Goal: Find specific page/section: Find specific page/section

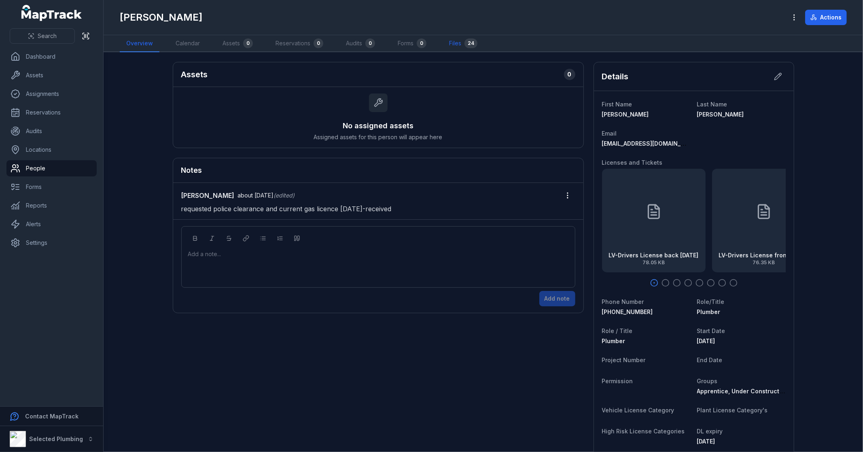
click at [462, 44] on link "Files 24" at bounding box center [462, 43] width 41 height 17
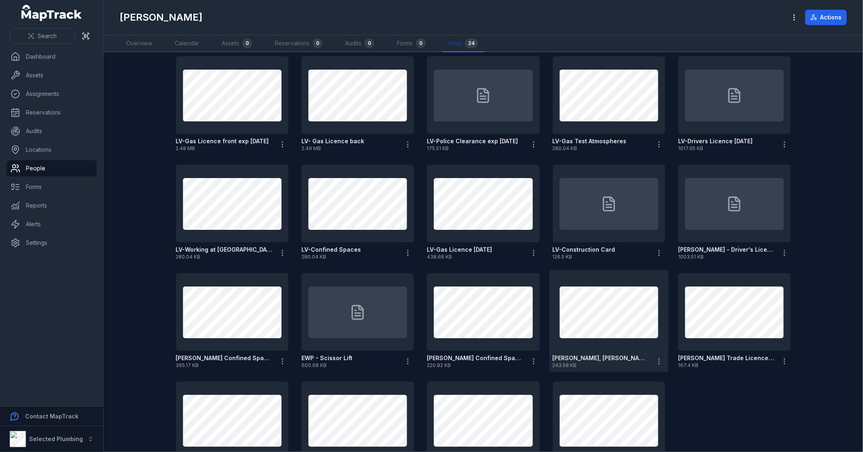
scroll to position [195, 0]
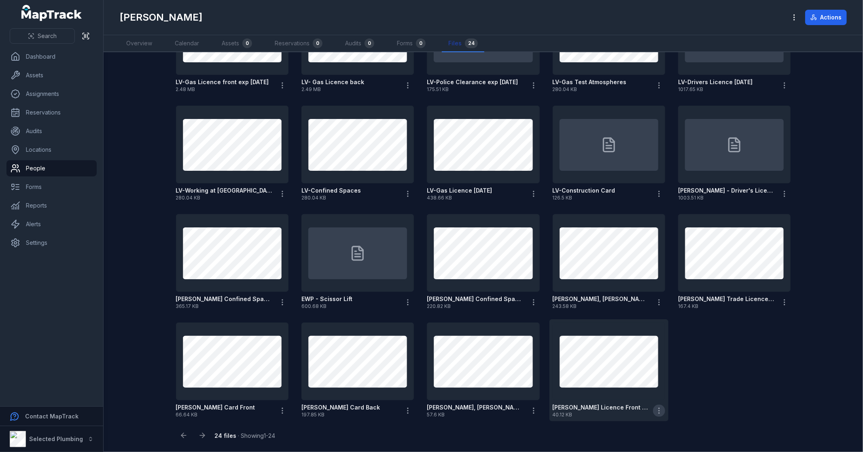
click at [656, 411] on icon "button" at bounding box center [659, 410] width 8 height 8
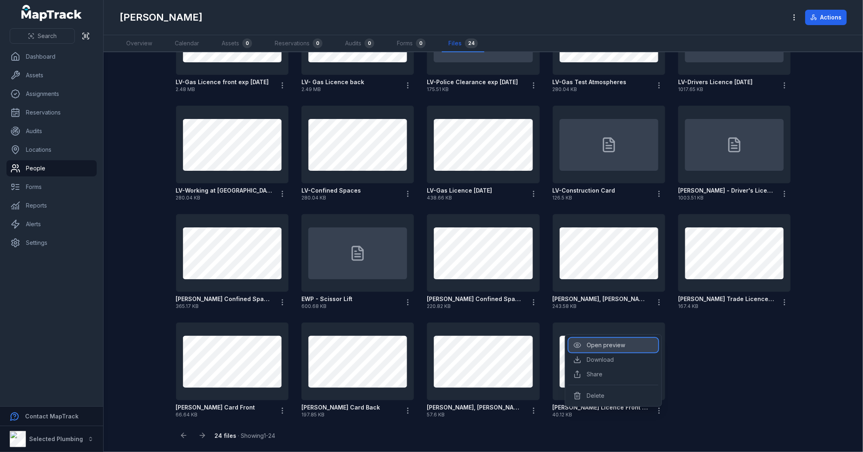
click at [616, 344] on div "Open preview" at bounding box center [613, 345] width 90 height 15
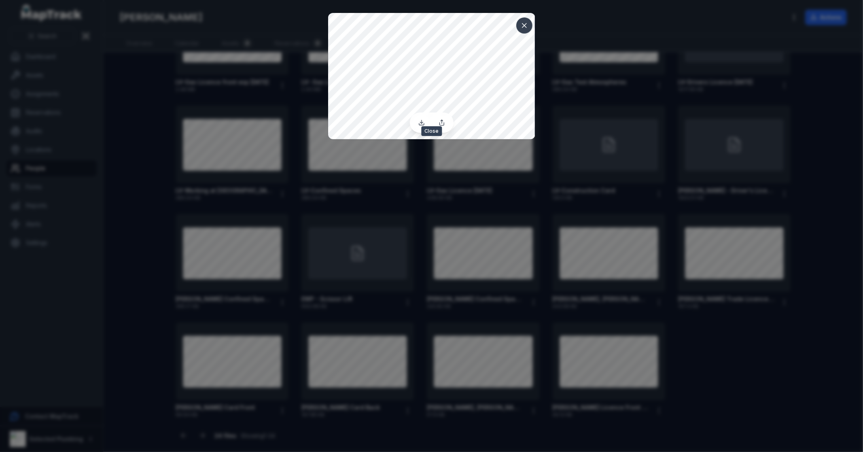
click at [524, 27] on icon at bounding box center [524, 25] width 8 height 8
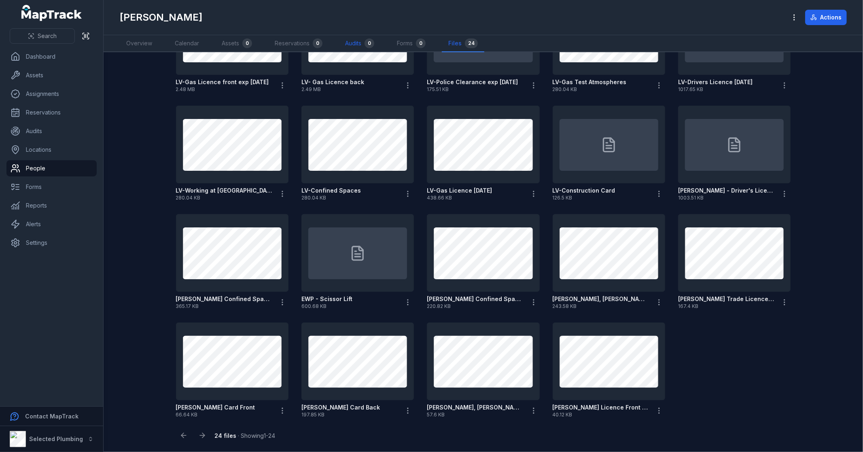
click at [347, 46] on link "Audits 0" at bounding box center [359, 43] width 42 height 17
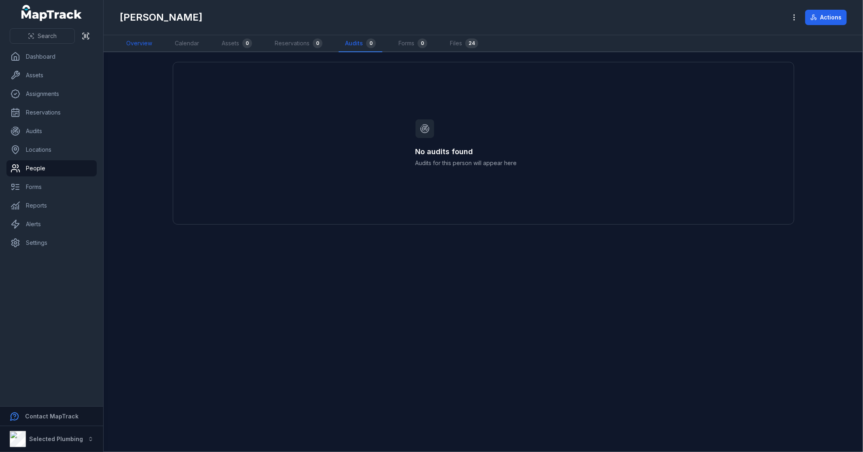
click at [141, 44] on link "Overview" at bounding box center [139, 43] width 39 height 17
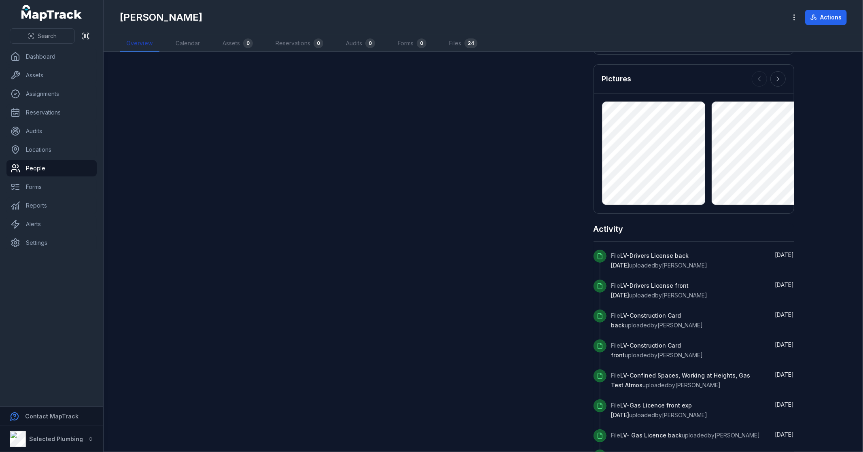
scroll to position [689, 0]
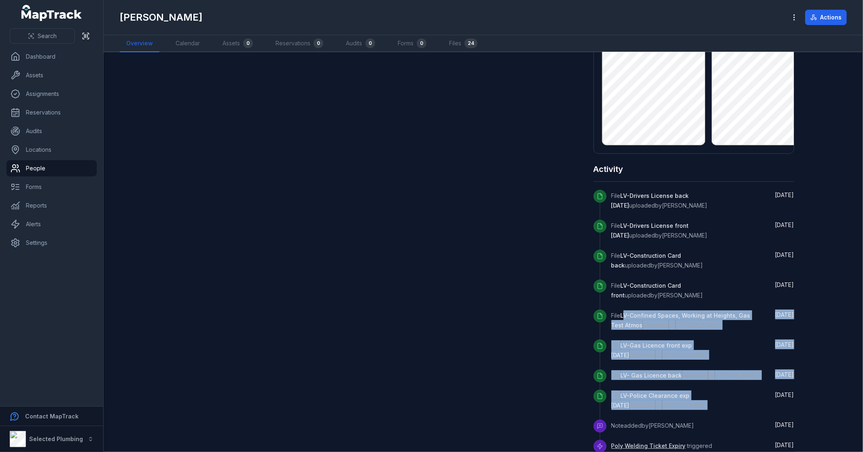
drag, startPoint x: 648, startPoint y: 393, endPoint x: 622, endPoint y: 302, distance: 95.1
click at [622, 302] on div "File LV-Drivers License back [DATE] uploaded by [PERSON_NAME] [DATE] File LV-Dr…" at bounding box center [693, 325] width 201 height 270
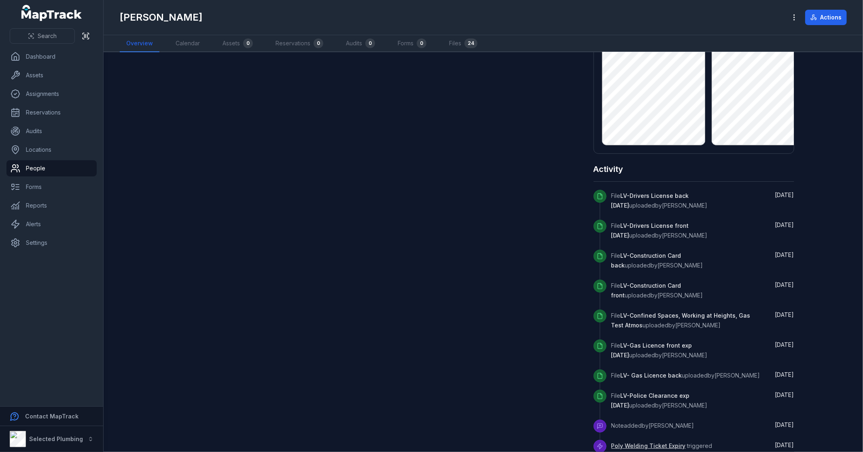
click at [597, 423] on icon at bounding box center [599, 425] width 5 height 5
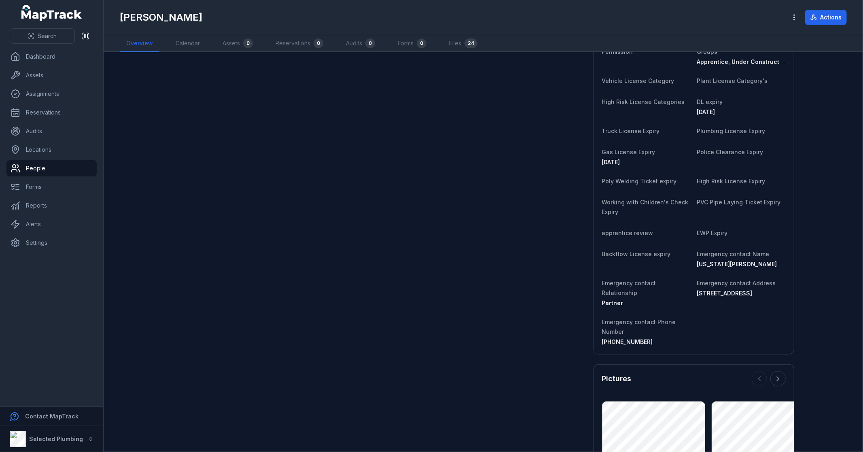
scroll to position [0, 0]
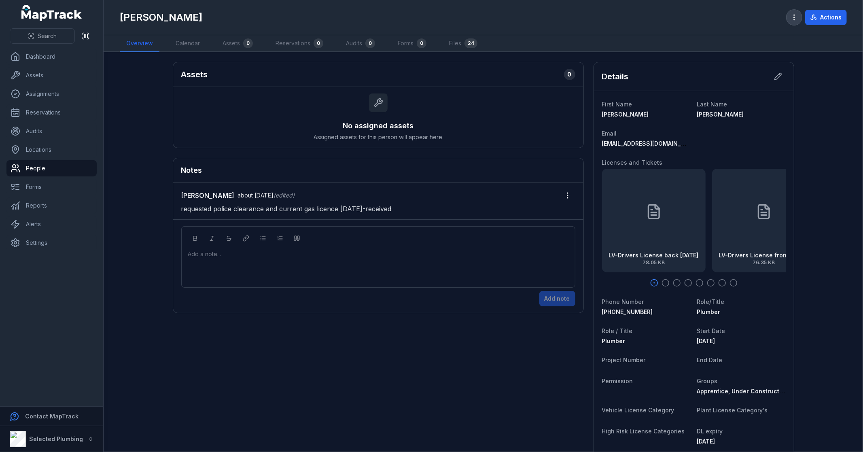
click at [795, 14] on icon "button" at bounding box center [794, 17] width 8 height 8
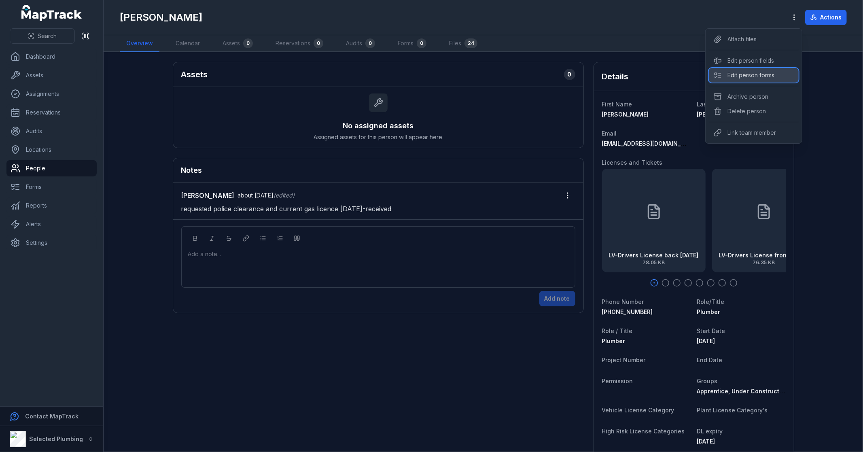
click at [777, 77] on div "Edit person forms" at bounding box center [754, 75] width 90 height 15
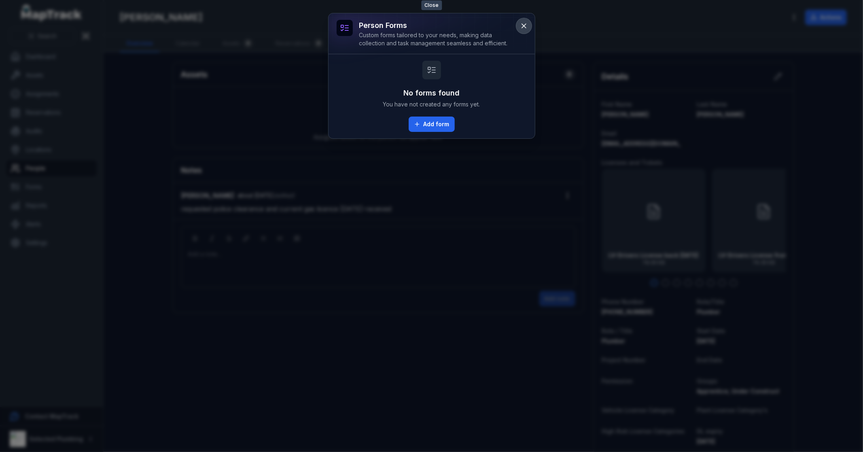
click at [522, 25] on icon at bounding box center [524, 26] width 8 height 8
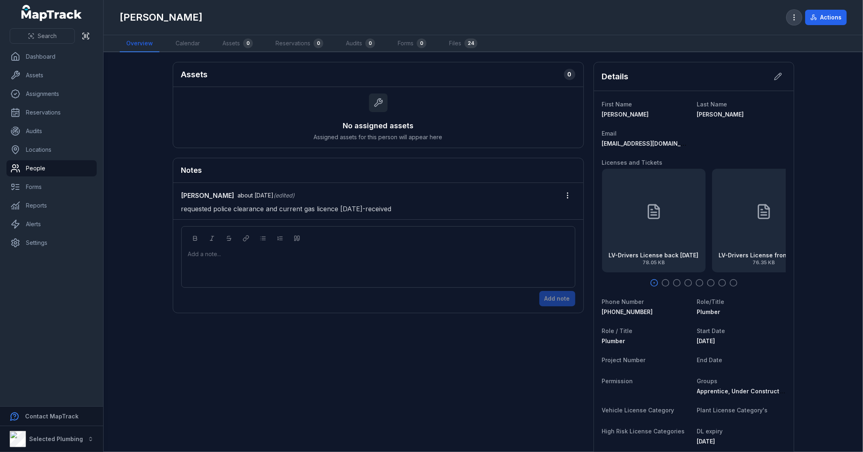
click at [794, 14] on icon "button" at bounding box center [794, 17] width 8 height 8
